Goal: Information Seeking & Learning: Learn about a topic

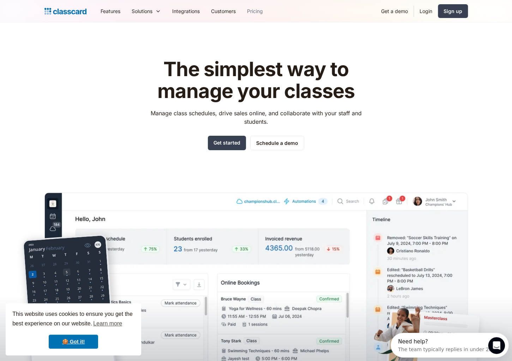
click at [251, 10] on link "Pricing" at bounding box center [254, 11] width 27 height 16
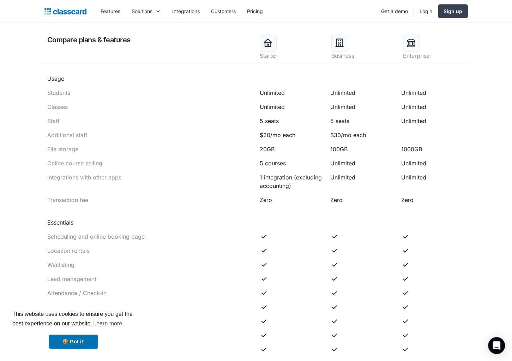
scroll to position [353, 0]
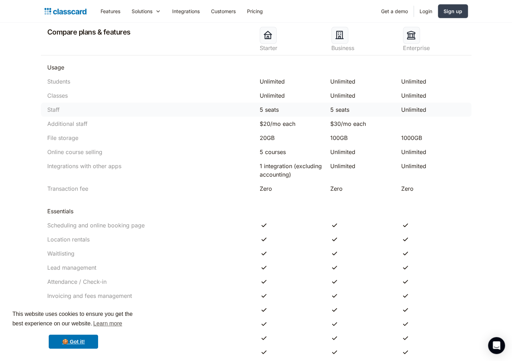
click at [87, 115] on div "Staff 5 seats 5 seats Unlimited" at bounding box center [256, 110] width 430 height 14
click at [107, 13] on link "Features" at bounding box center [110, 11] width 31 height 16
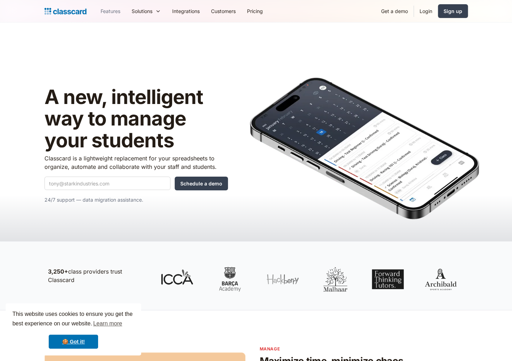
click at [108, 12] on link "Features" at bounding box center [110, 11] width 31 height 16
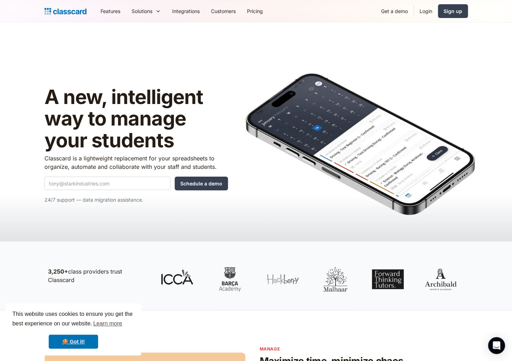
click at [361, 74] on img at bounding box center [359, 144] width 229 height 142
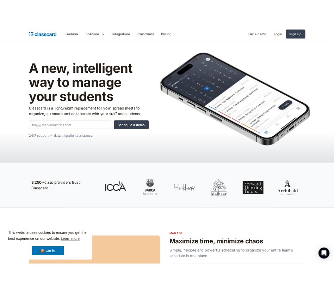
scroll to position [35, 0]
